Goal: Communication & Community: Answer question/provide support

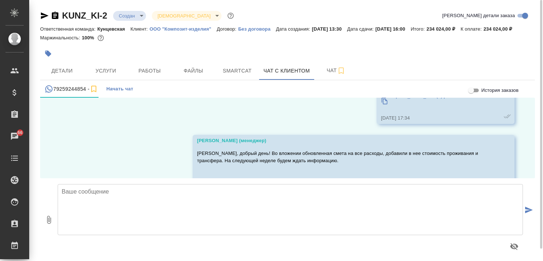
scroll to position [1038, 0]
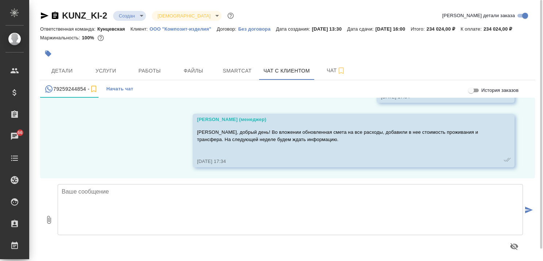
click at [232, 201] on textarea at bounding box center [290, 209] width 465 height 51
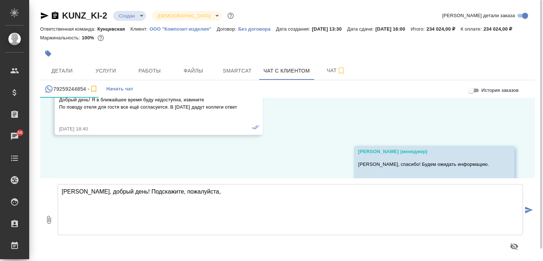
scroll to position [819, 0]
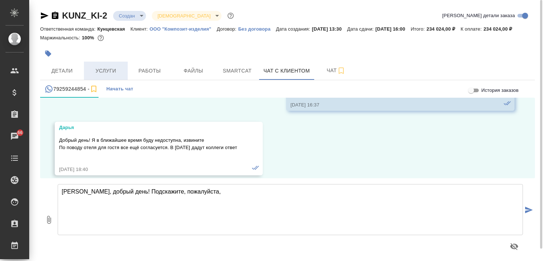
type textarea "[PERSON_NAME], добрый день! Подскажите, пожалуйста,"
click at [106, 76] on span "Услуги" at bounding box center [105, 70] width 35 height 9
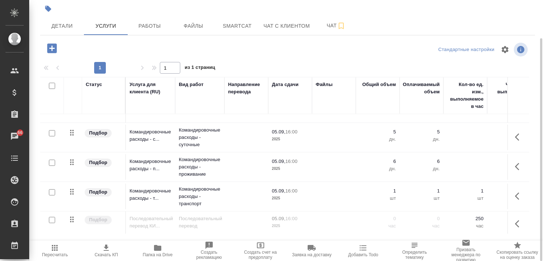
scroll to position [26, 0]
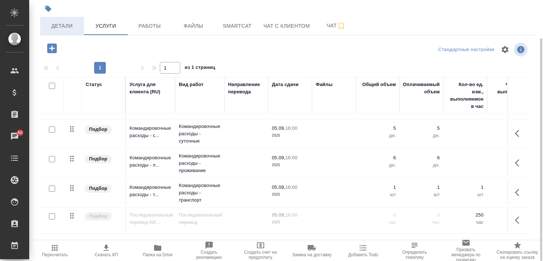
click at [64, 31] on span "Детали" at bounding box center [62, 26] width 35 height 9
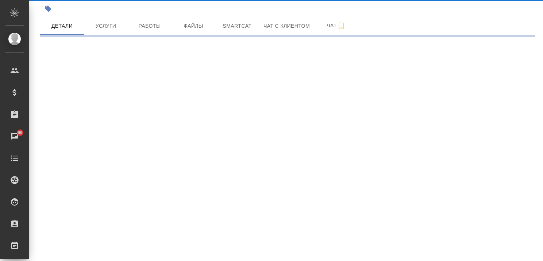
select select "RU"
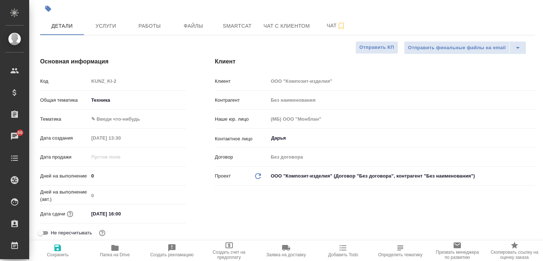
type textarea "x"
type input "[PERSON_NAME]"
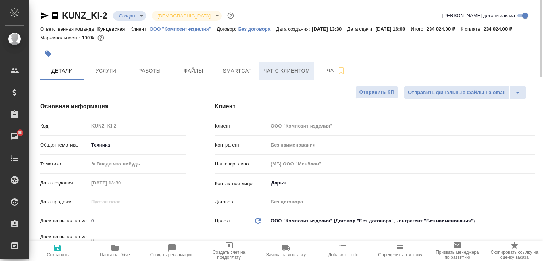
click at [287, 76] on span "Чат с клиентом" at bounding box center [287, 70] width 46 height 9
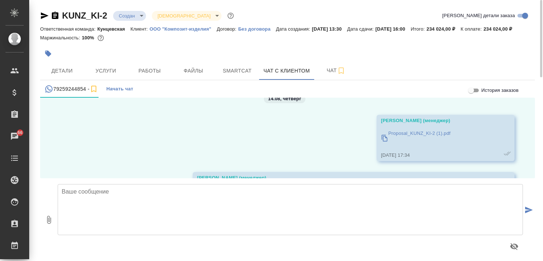
scroll to position [1038, 0]
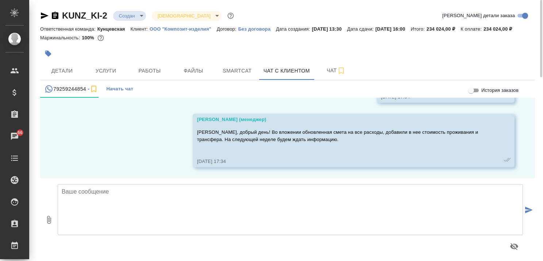
click at [208, 193] on div at bounding box center [290, 219] width 471 height 77
click at [195, 199] on textarea at bounding box center [290, 209] width 465 height 51
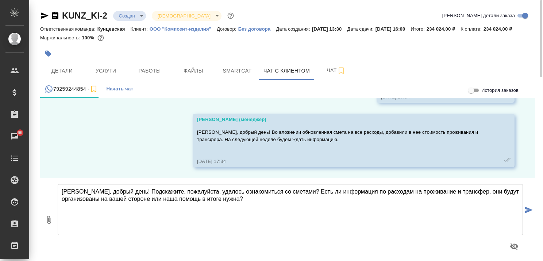
type textarea "[PERSON_NAME], добрый день! Подскажите, пожалуйста, удалось ознакомиться со сме…"
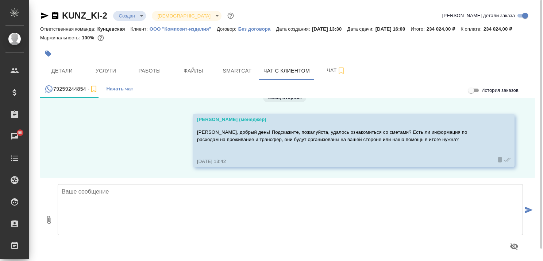
scroll to position [13, 0]
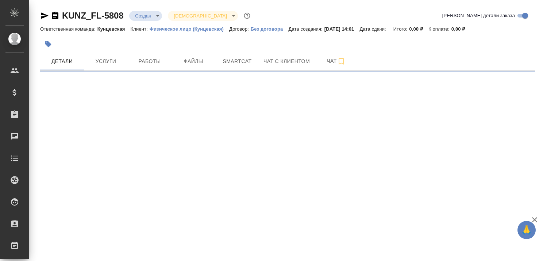
select select "RU"
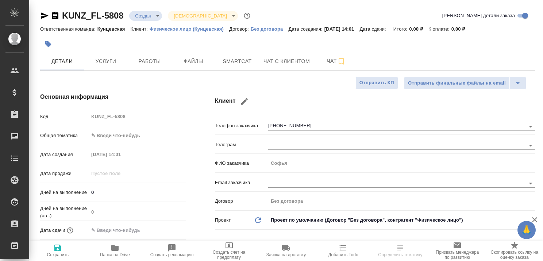
type textarea "x"
click at [286, 64] on span "Чат с клиентом" at bounding box center [287, 61] width 46 height 9
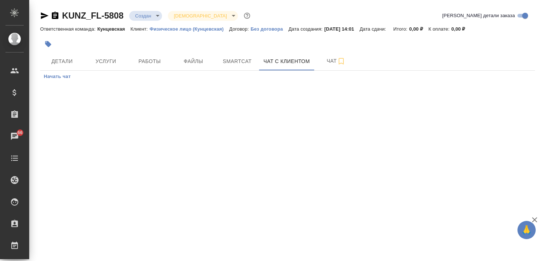
click at [534, 219] on icon "button" at bounding box center [534, 220] width 9 height 9
click at [69, 58] on span "Детали" at bounding box center [62, 61] width 35 height 9
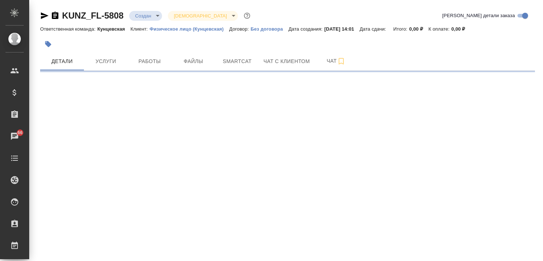
select select "RU"
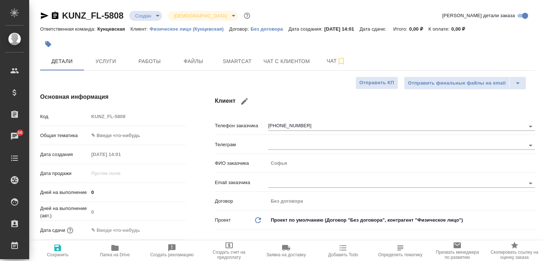
type textarea "x"
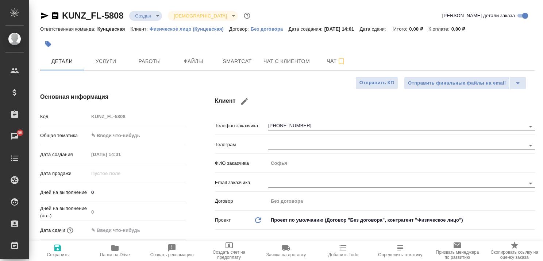
type textarea "x"
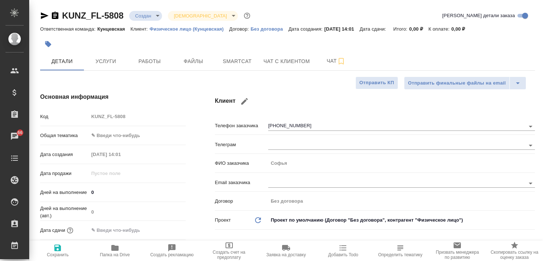
type textarea "x"
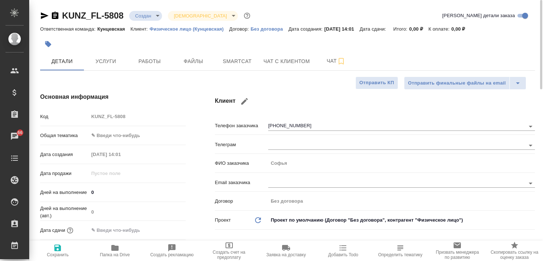
type textarea "x"
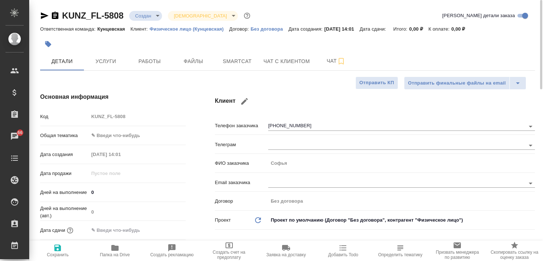
type textarea "x"
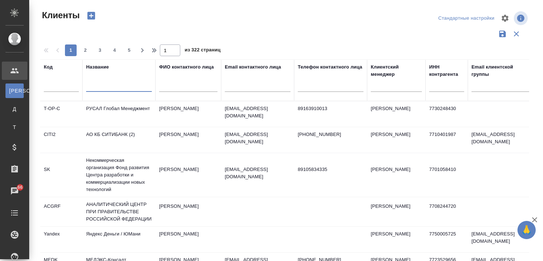
select select "RU"
